Goal: Find specific page/section: Find specific page/section

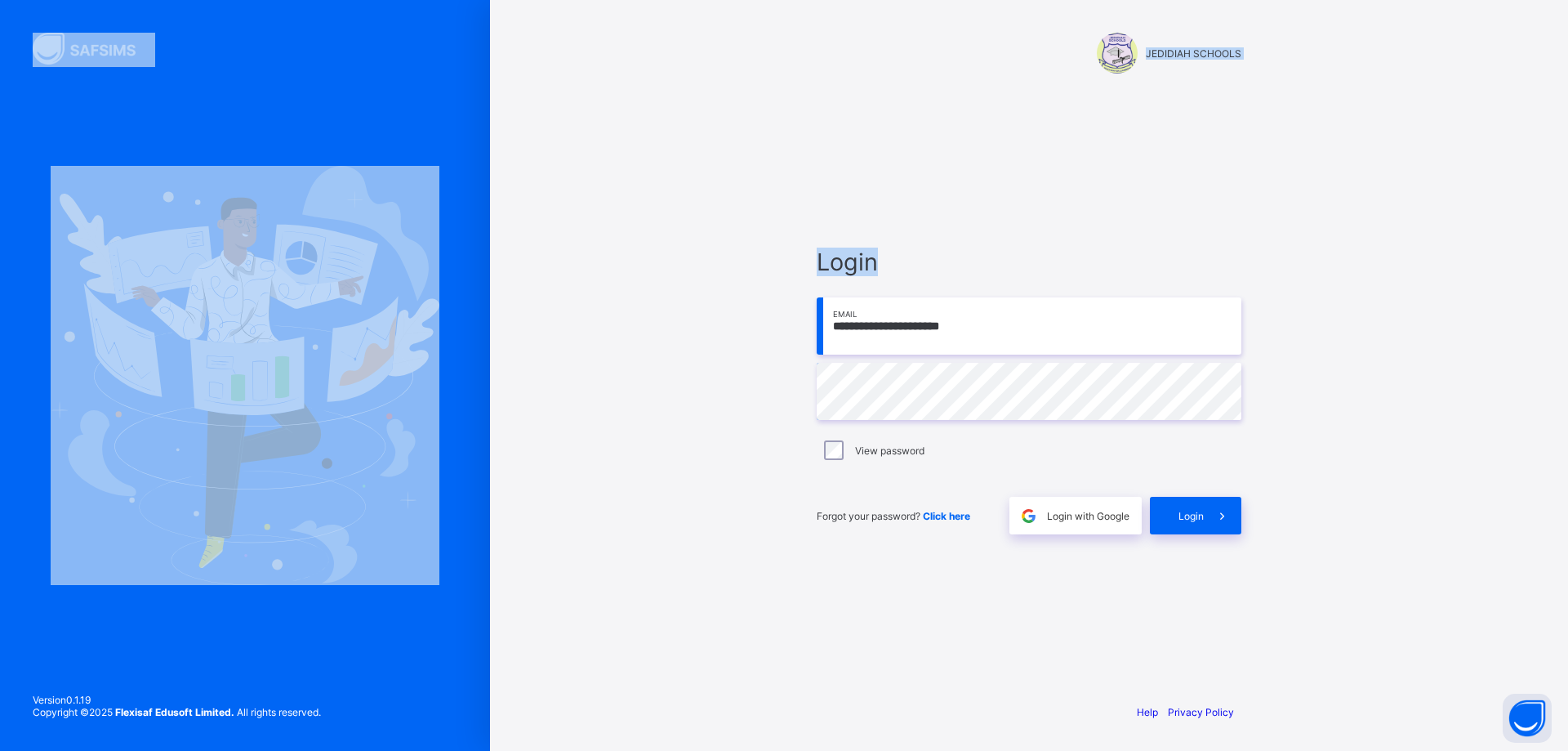
type input "**********"
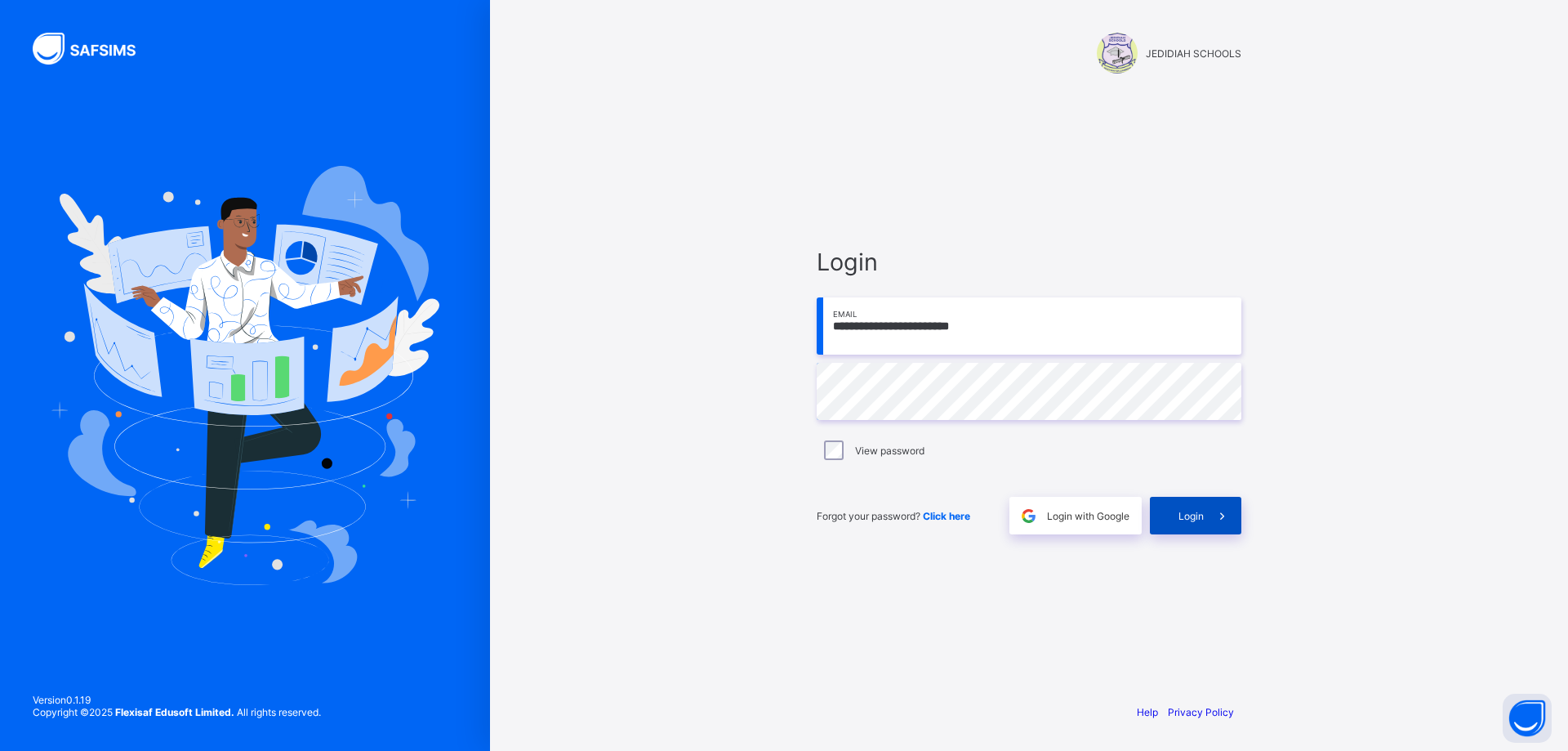
click at [1176, 511] on div "Login" at bounding box center [1196, 515] width 92 height 38
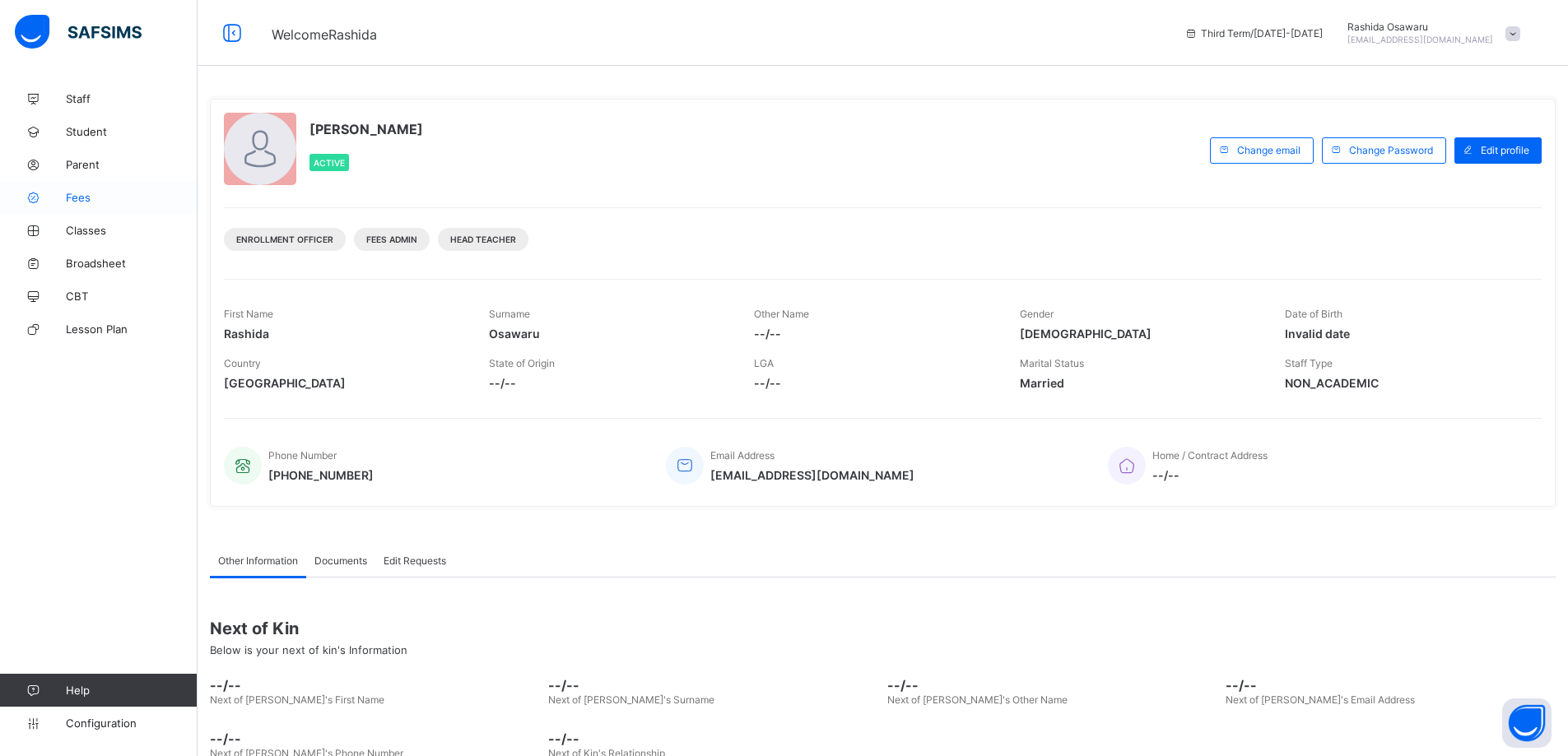
click at [79, 201] on span "Fees" at bounding box center [132, 198] width 132 height 14
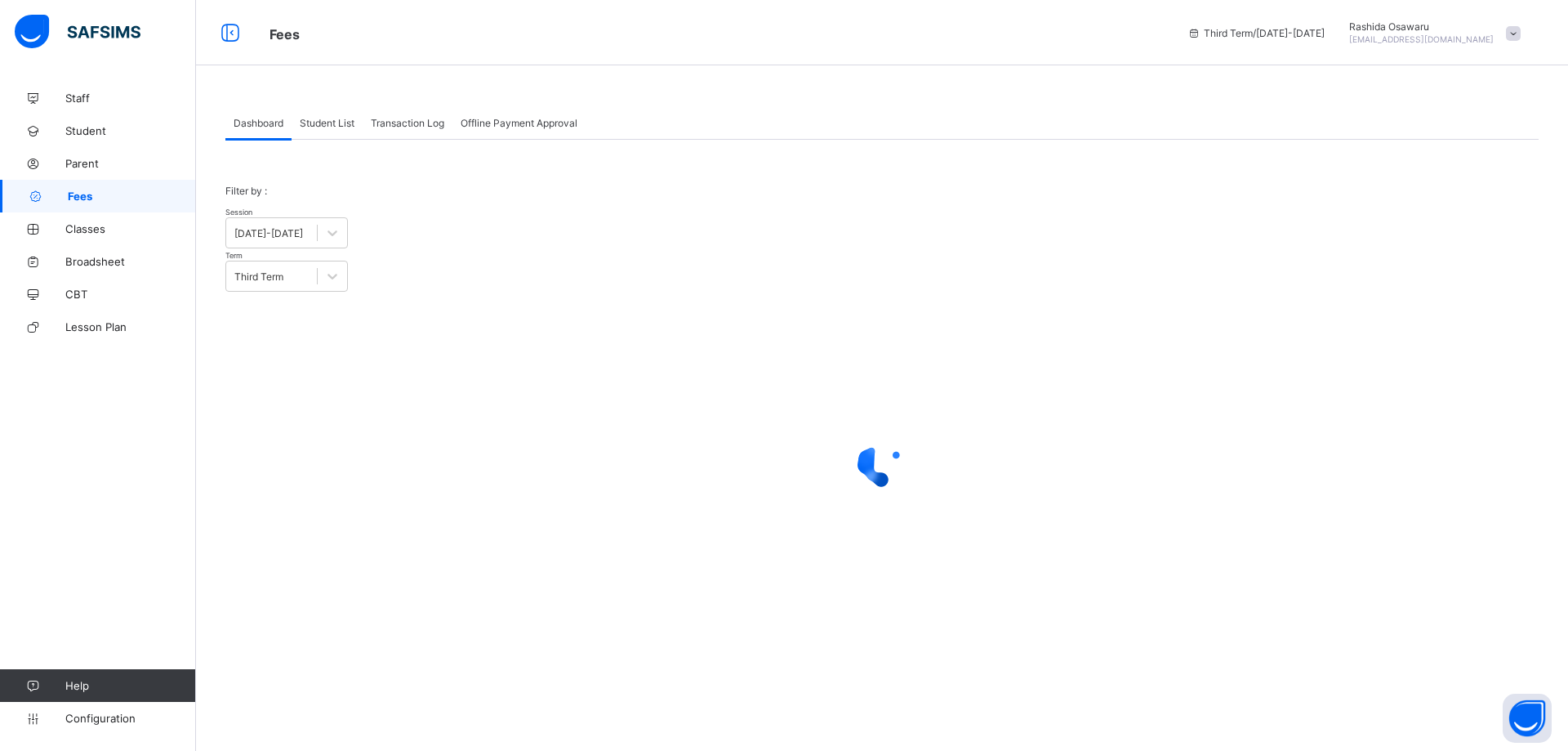
click at [323, 124] on span "Student List" at bounding box center [327, 123] width 55 height 13
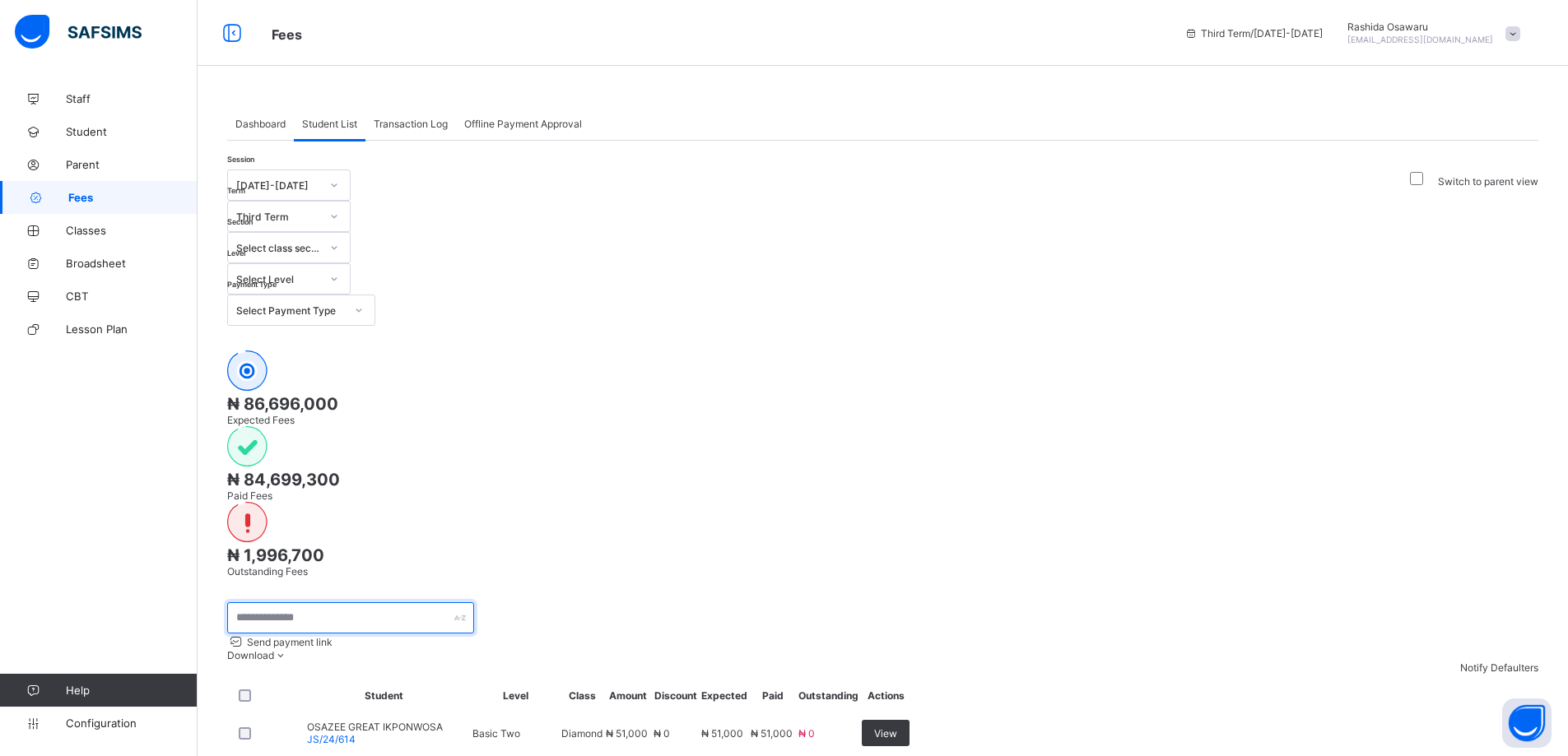
click at [282, 602] on input "text" at bounding box center [350, 618] width 247 height 31
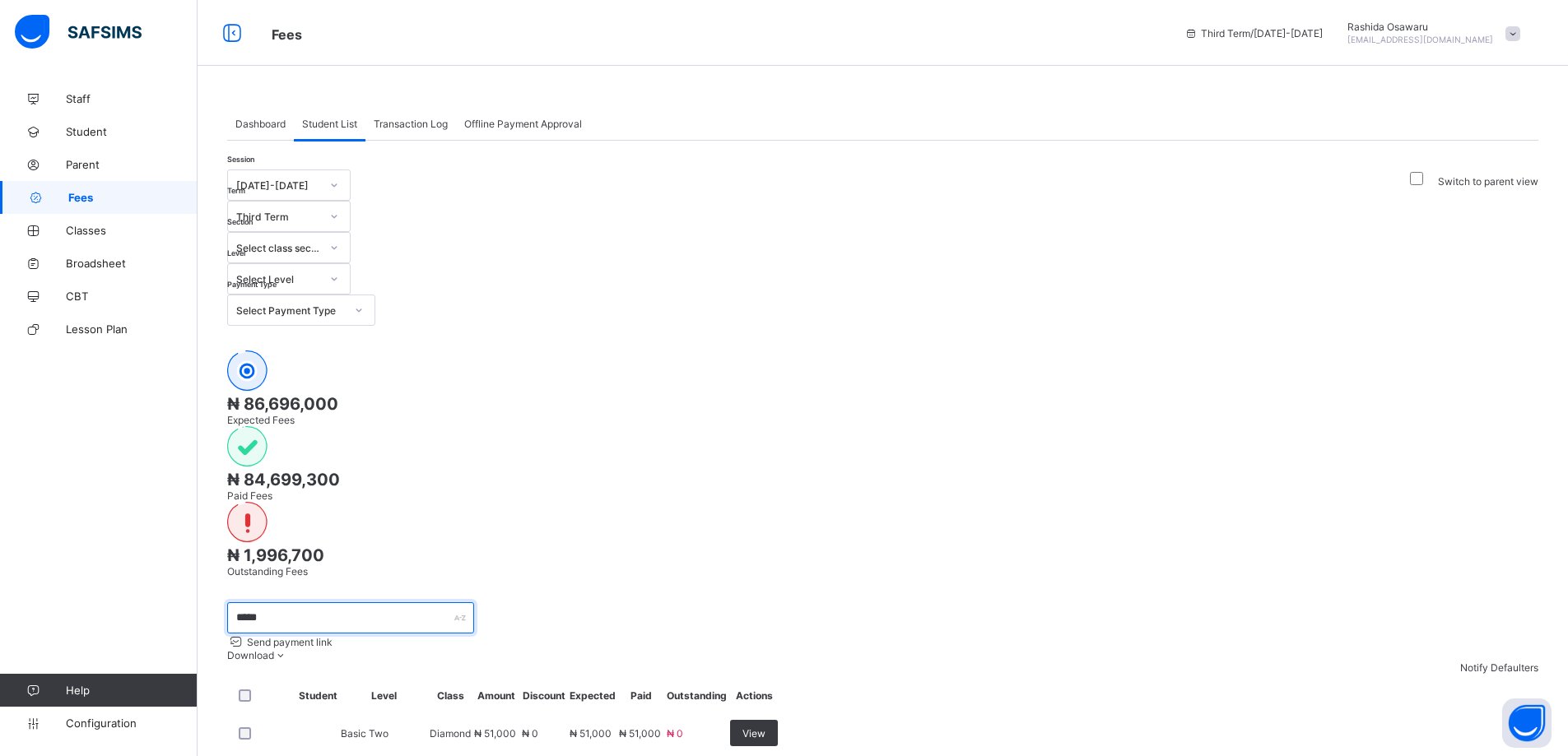
type input "*******"
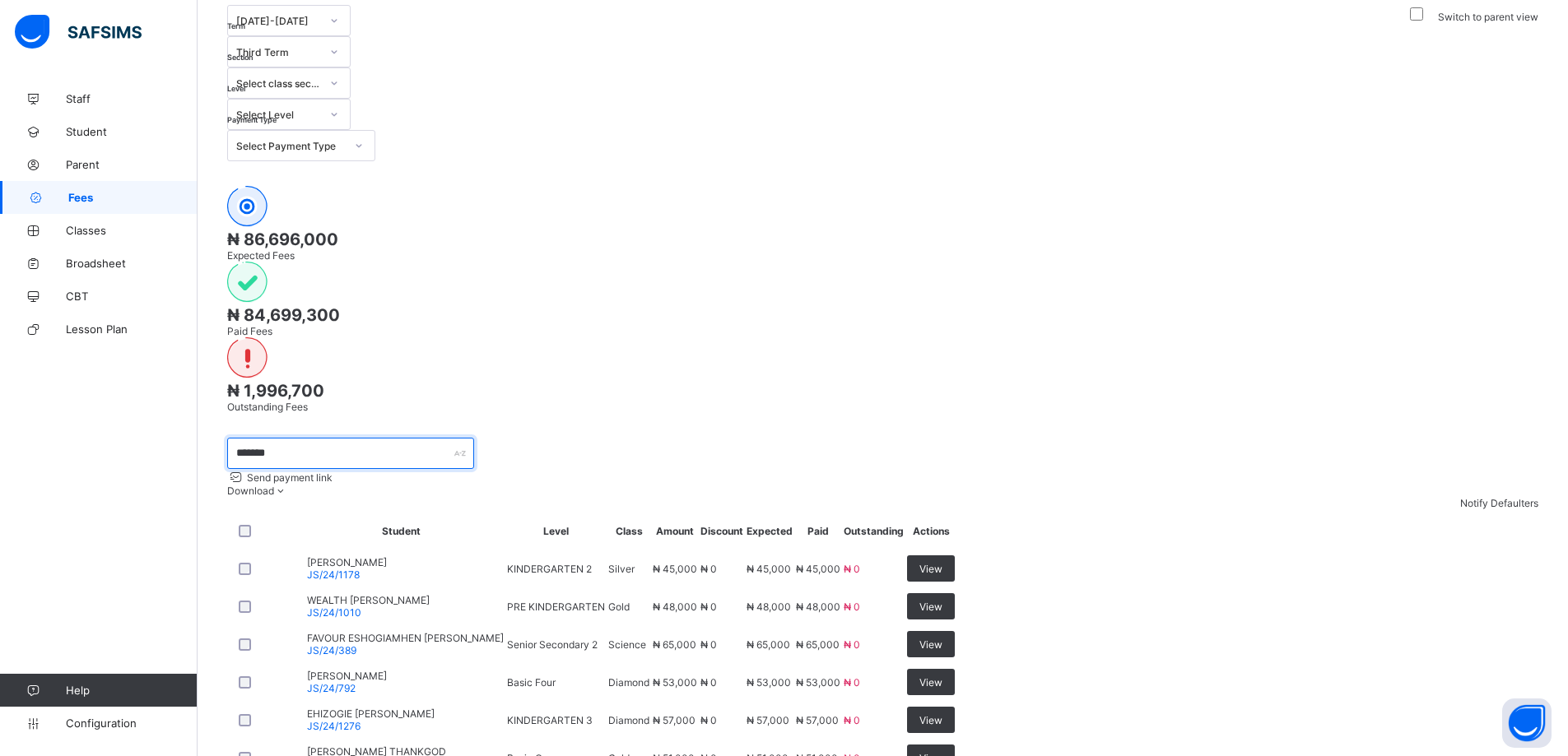
scroll to position [82, 0]
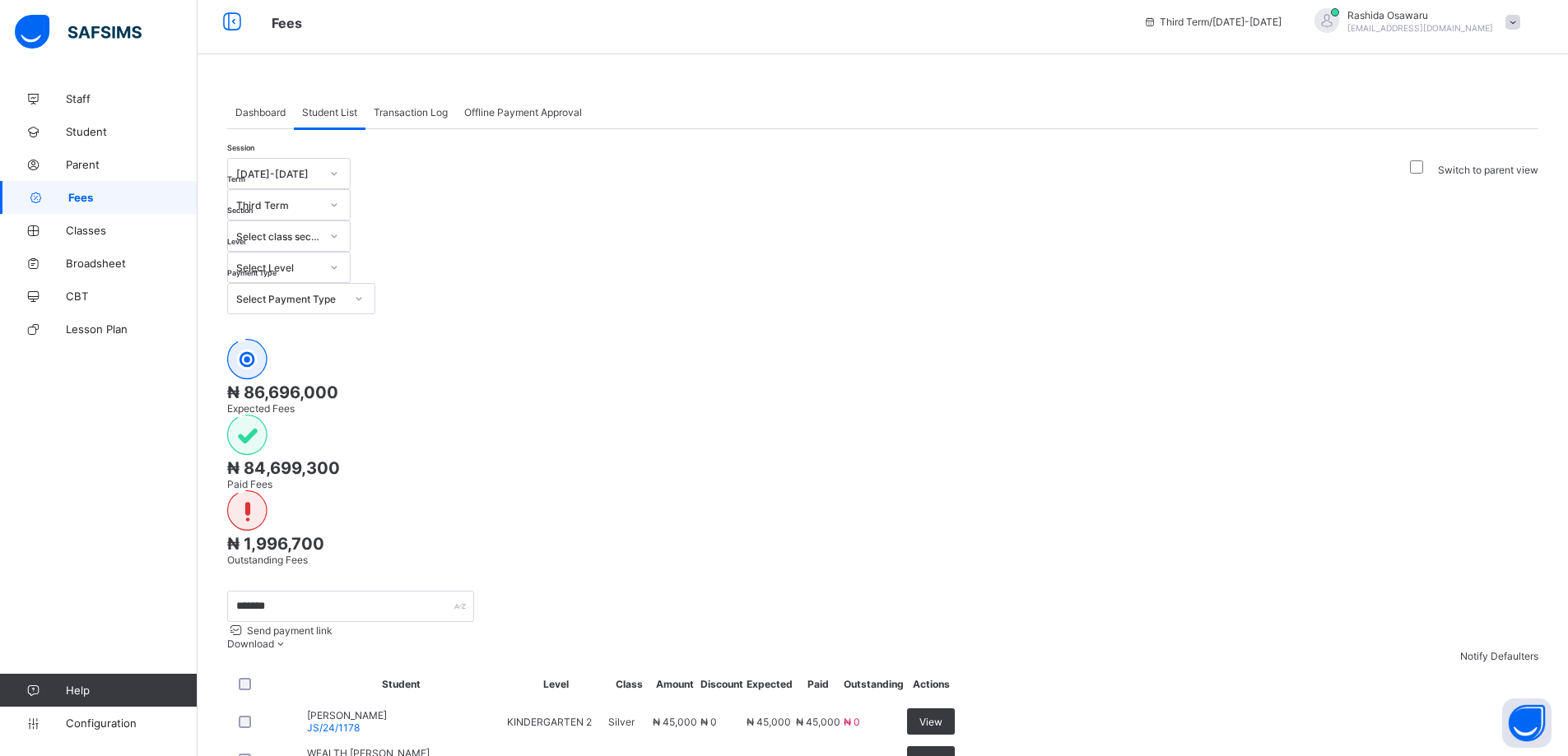
scroll to position [0, 0]
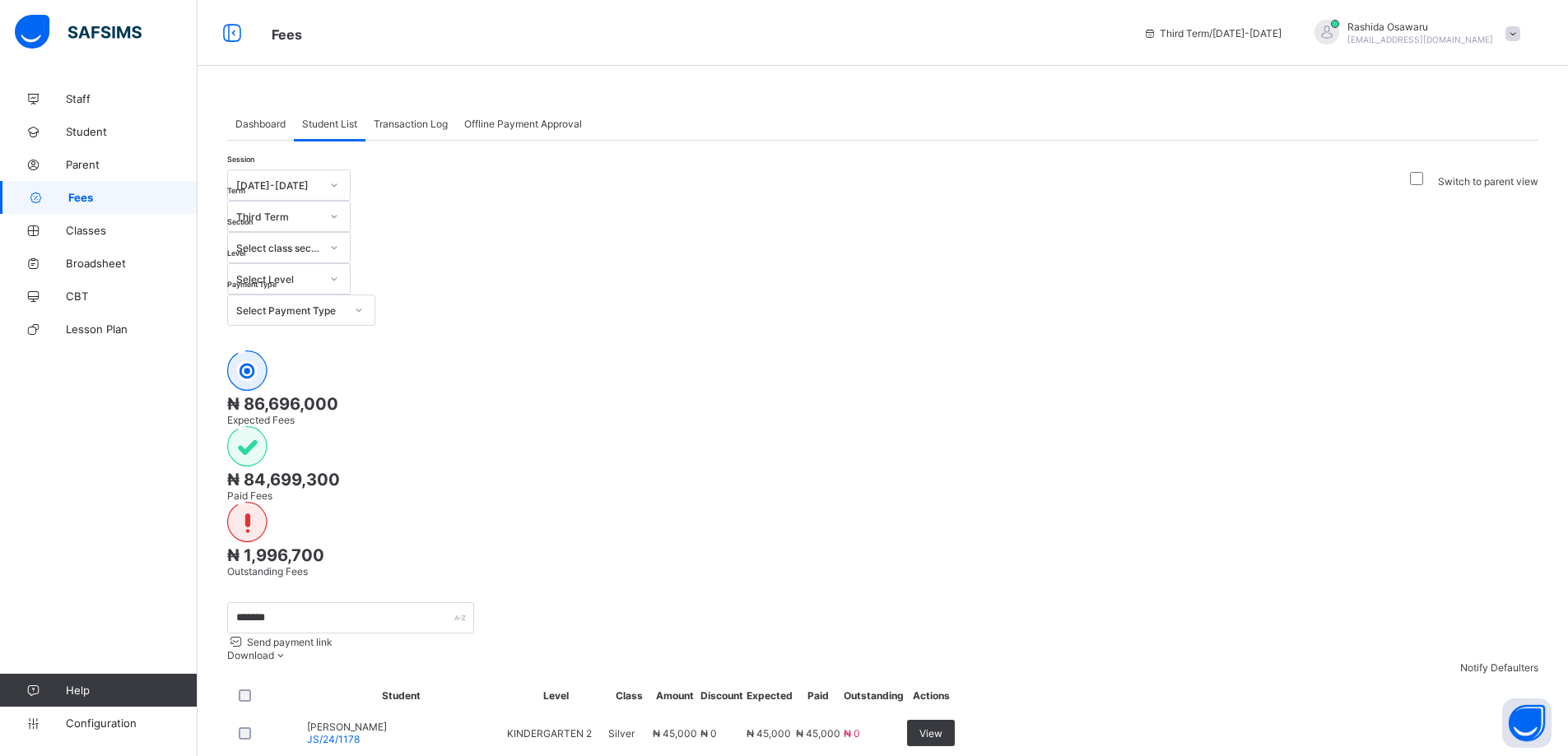
click at [383, 721] on span "[PERSON_NAME]" at bounding box center [347, 727] width 80 height 13
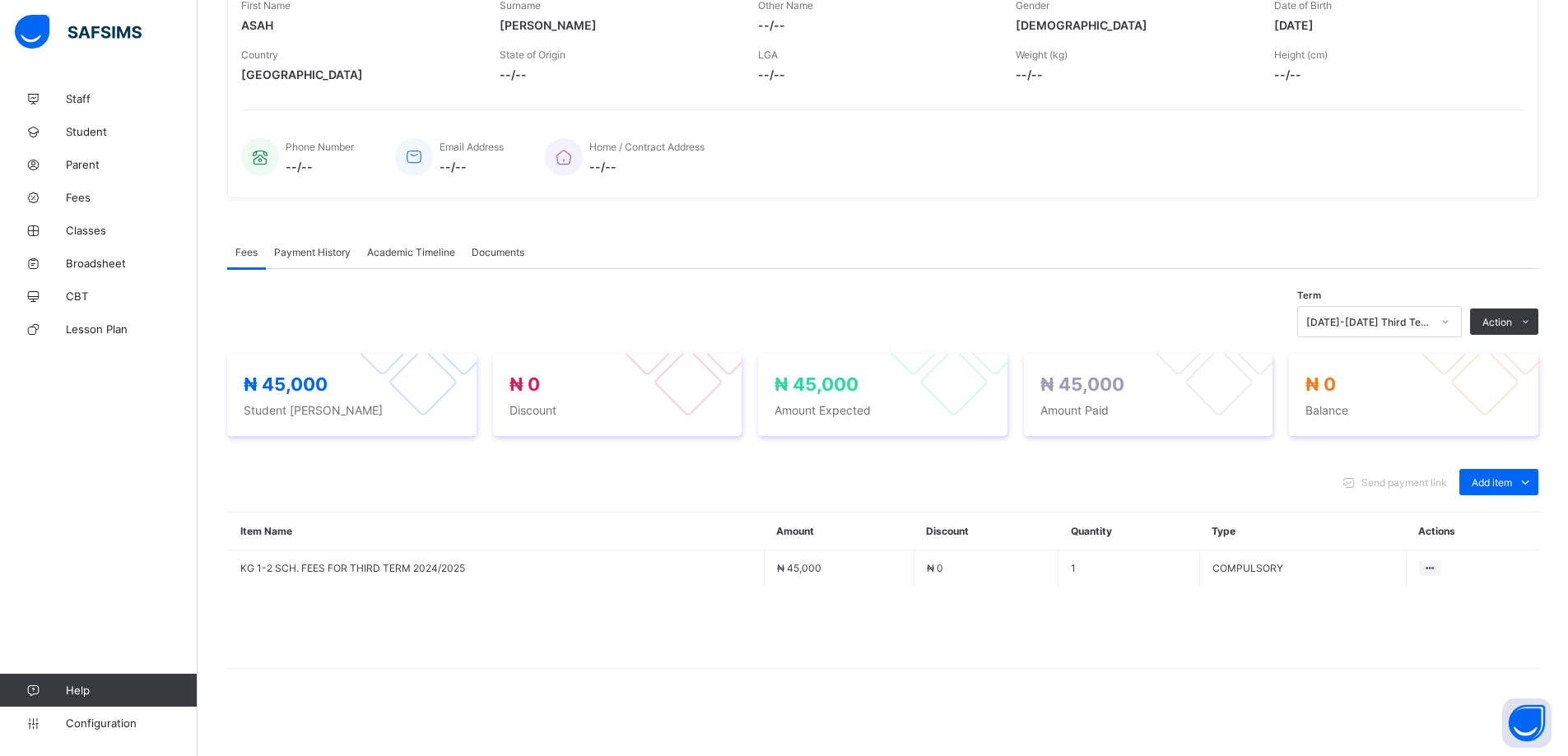
scroll to position [289, 0]
click at [1449, 321] on div at bounding box center [1444, 318] width 28 height 26
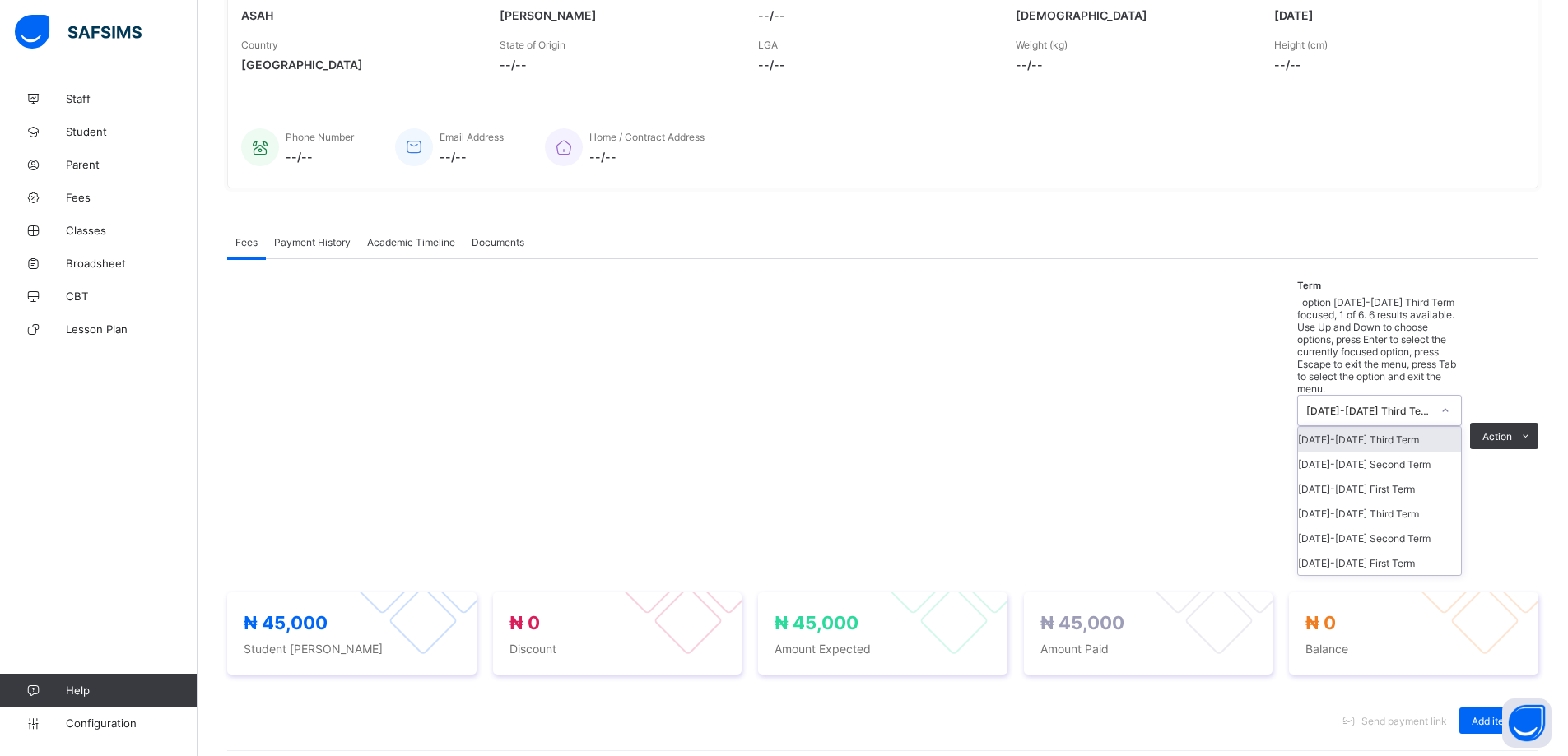
click at [1450, 402] on icon at bounding box center [1445, 410] width 10 height 17
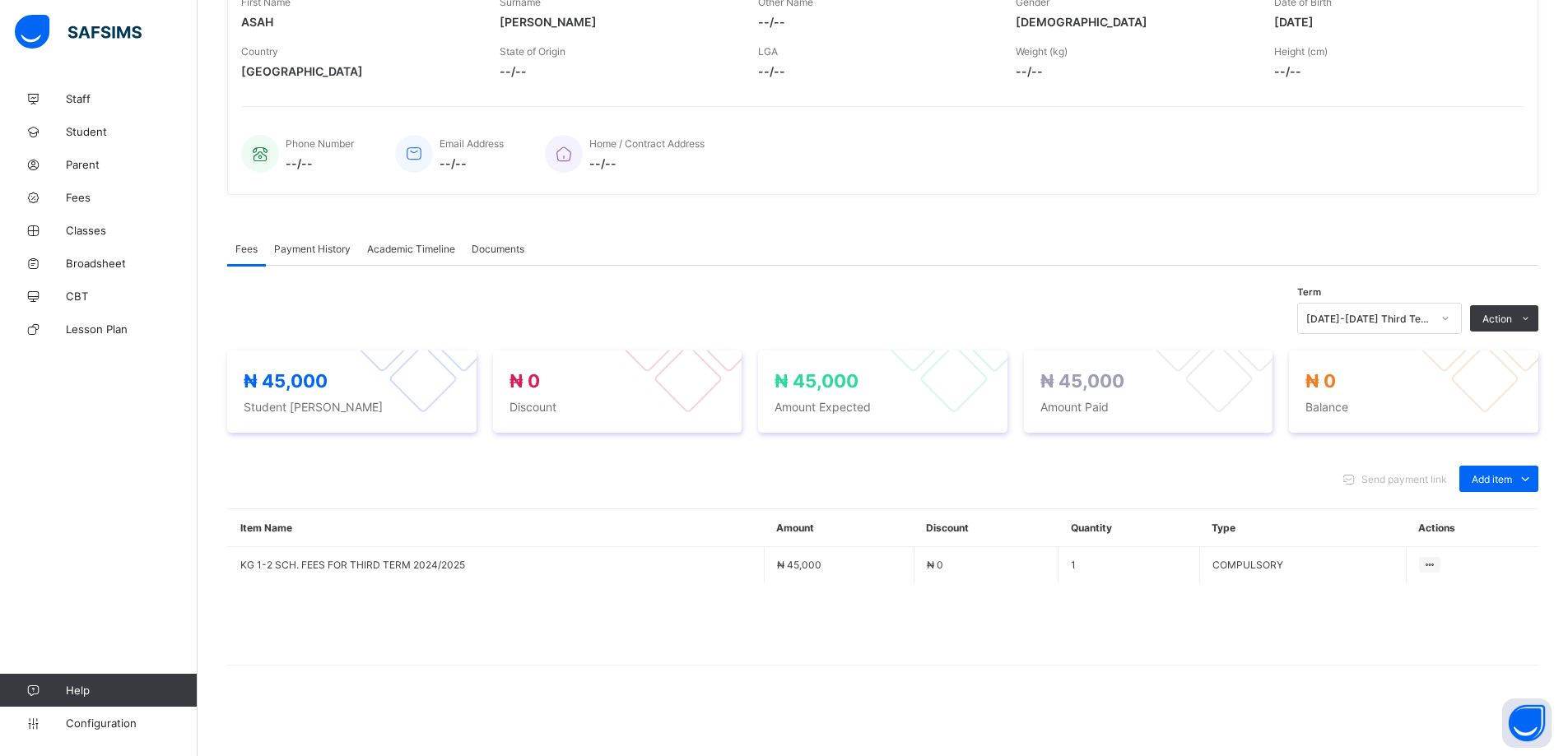
click at [1409, 253] on div "Fees Payment History Academic Timeline Documents" at bounding box center [882, 248] width 1311 height 34
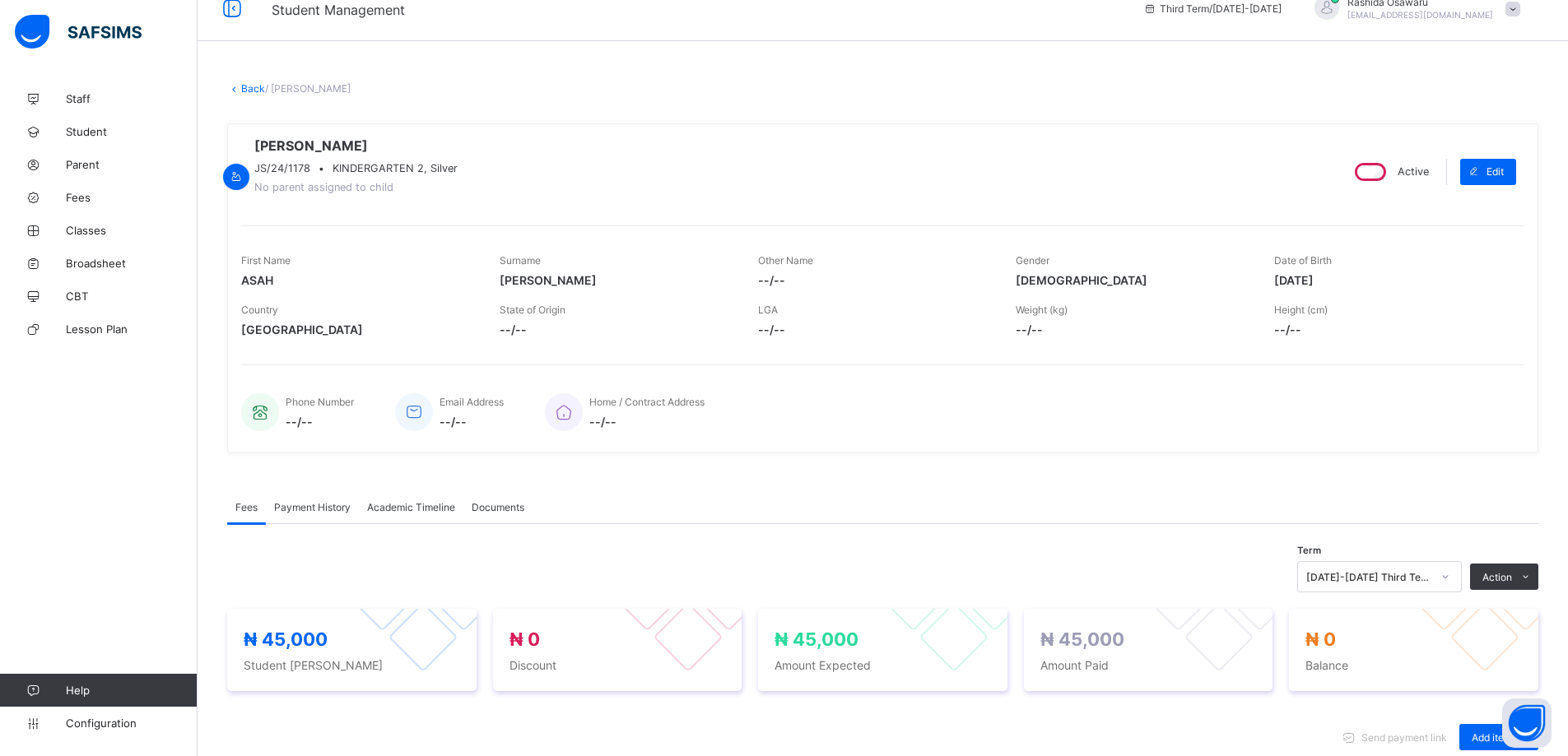
scroll to position [0, 0]
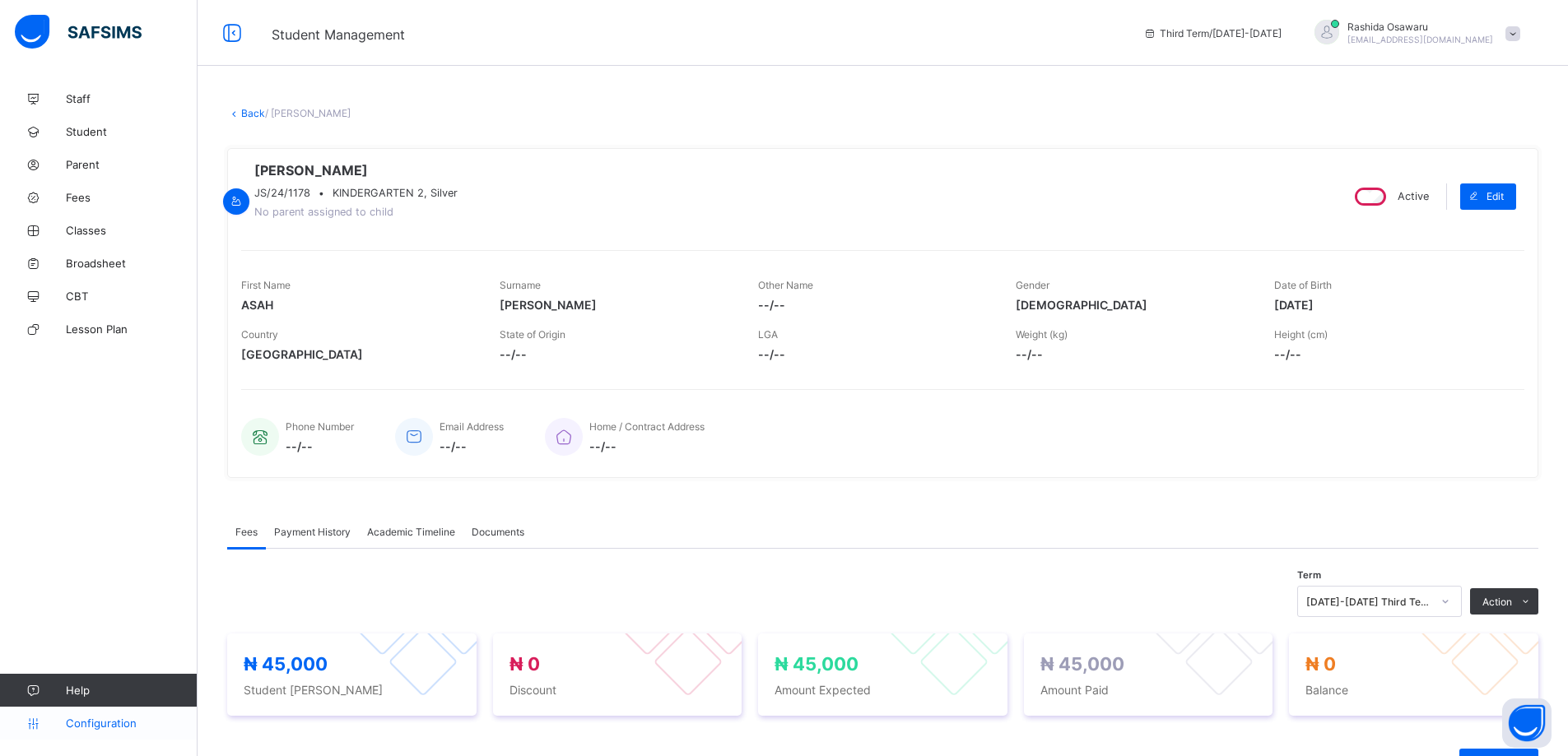
click at [133, 720] on span "Configuration" at bounding box center [132, 723] width 131 height 14
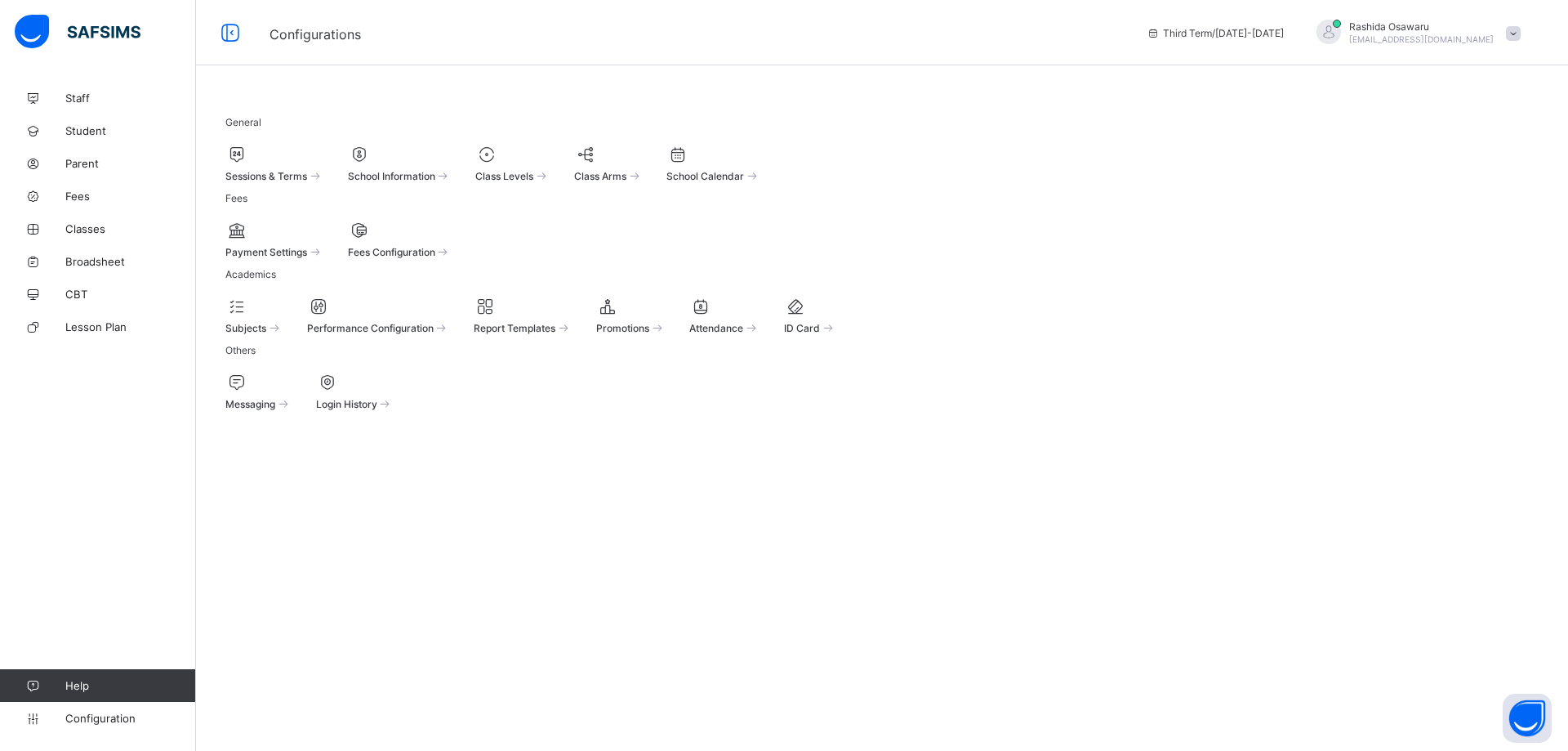
click at [282, 159] on div at bounding box center [274, 154] width 98 height 19
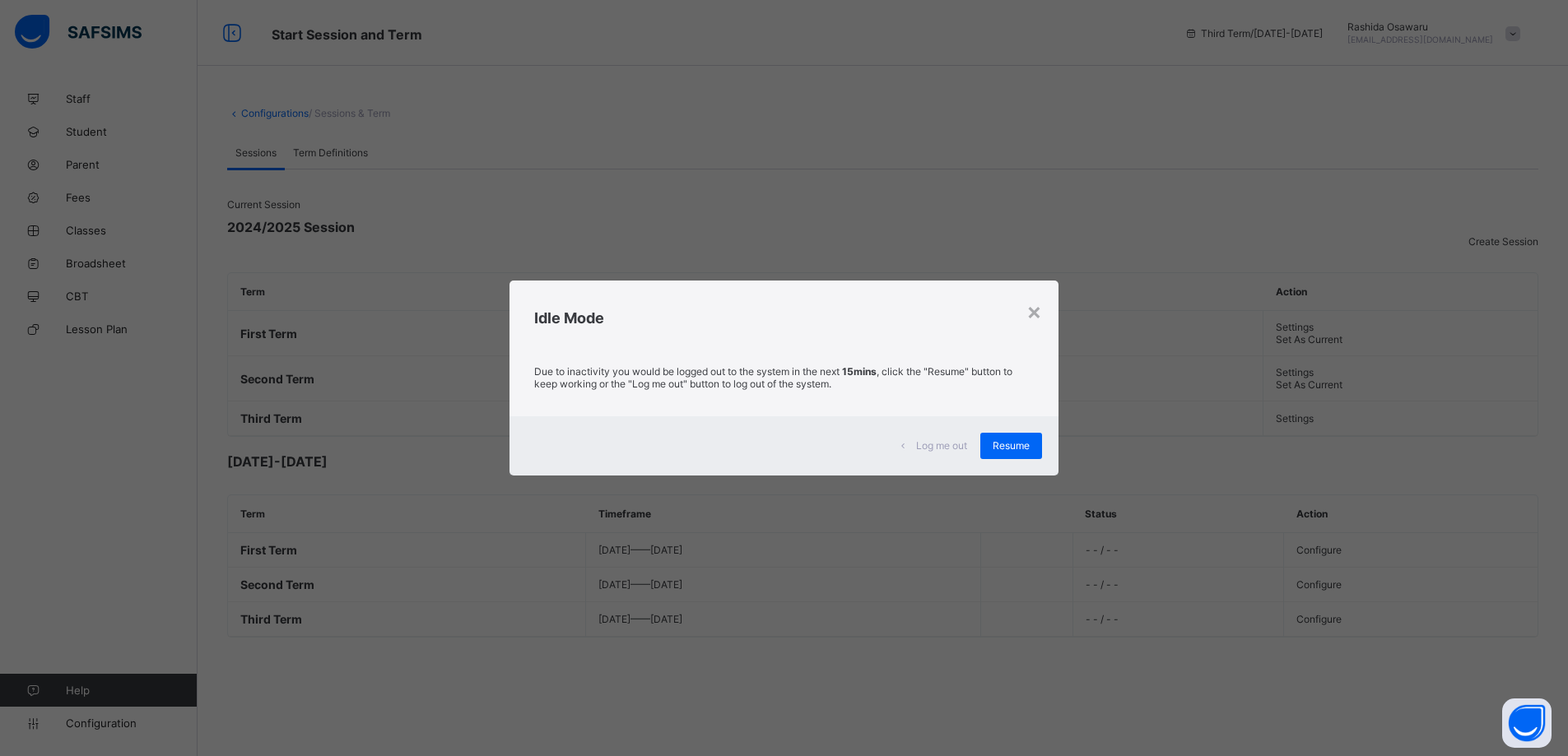
click at [1022, 315] on h2 "Idle Mode" at bounding box center [784, 318] width 500 height 18
click at [1002, 440] on span "Resume" at bounding box center [1011, 445] width 37 height 13
